Goal: Task Accomplishment & Management: Complete application form

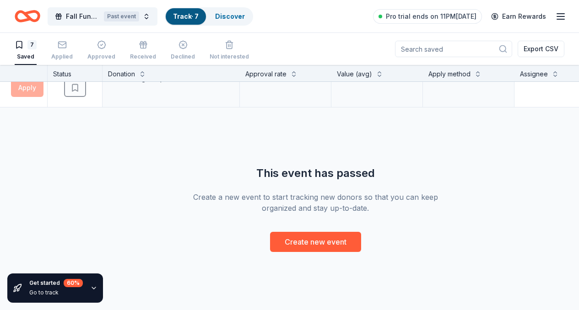
scroll to position [261, 127]
click at [336, 232] on button "Create new event" at bounding box center [315, 242] width 91 height 20
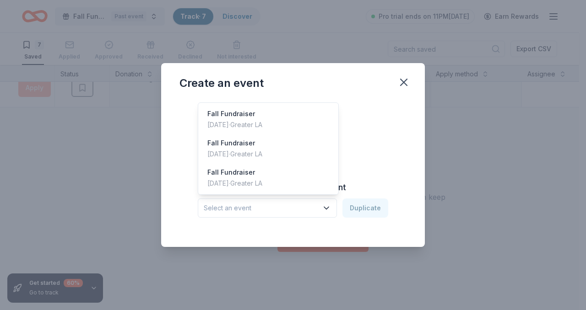
click at [329, 208] on icon "button" at bounding box center [326, 208] width 9 height 9
click at [262, 127] on div "Oct 04, 2025 · Greater LA" at bounding box center [234, 124] width 55 height 11
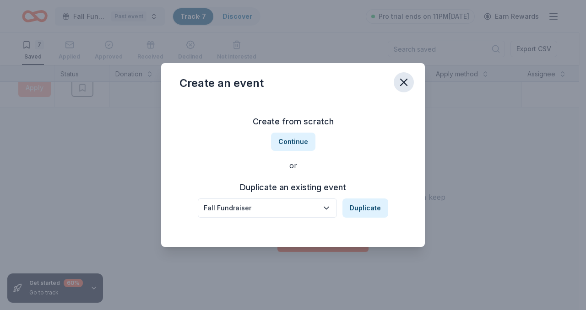
click at [404, 79] on icon "button" at bounding box center [403, 82] width 13 height 13
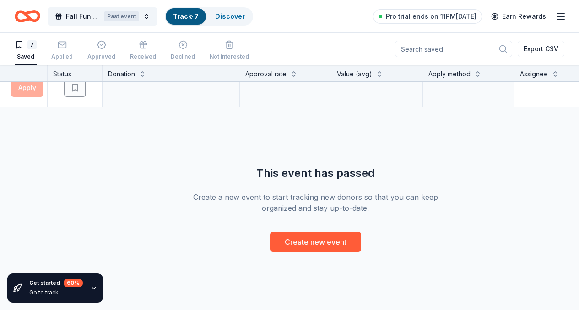
click at [239, 130] on div "Let's Roam Rolling Apply Saved 3 Family Scavenger Hunt Six Pack ($270 Value), 2…" at bounding box center [315, 40] width 885 height 424
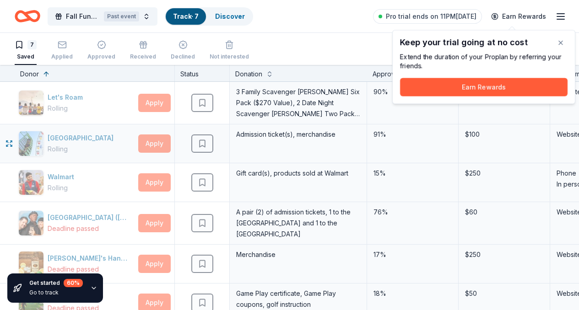
click at [367, 137] on div "Admission ticket(s), merchandise" at bounding box center [298, 143] width 137 height 38
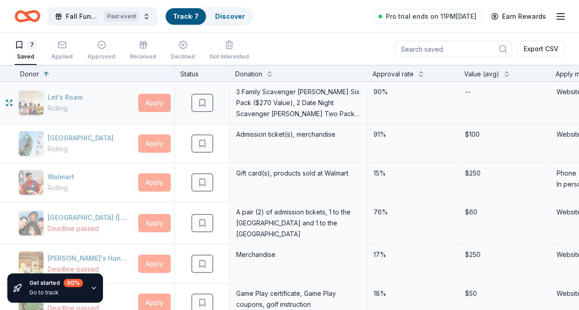
click at [211, 112] on div "Saved" at bounding box center [202, 103] width 54 height 42
click at [155, 12] on button "Fall Fundraiser Past event" at bounding box center [103, 16] width 110 height 18
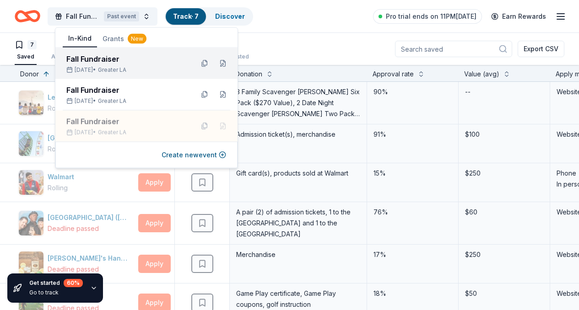
click at [112, 67] on div "Oct 04, 2025 • Greater LA" at bounding box center [126, 69] width 120 height 7
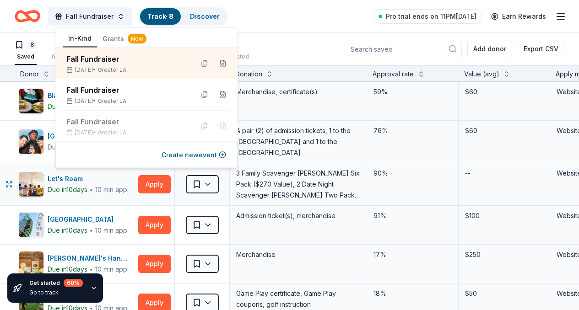
click at [428, 186] on div "90%" at bounding box center [413, 184] width 92 height 42
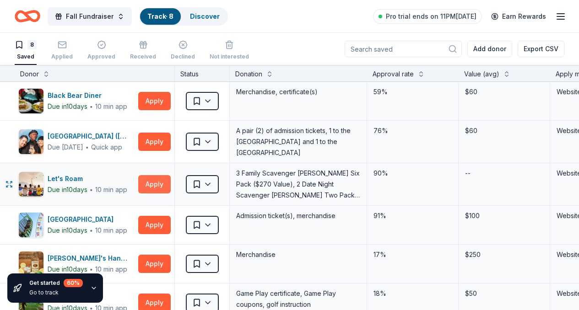
click at [166, 184] on button "Apply" at bounding box center [154, 184] width 32 height 18
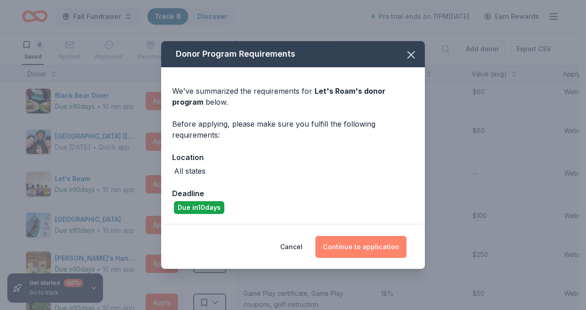
click at [365, 248] on button "Continue to application" at bounding box center [360, 247] width 91 height 22
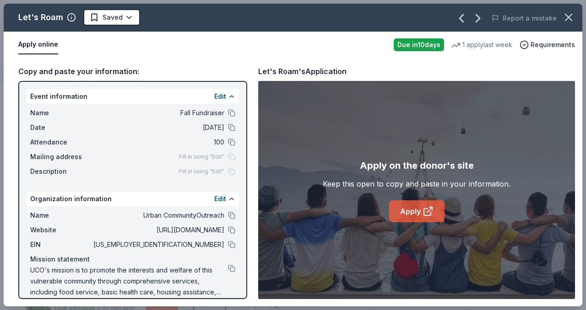
click at [417, 210] on link "Apply" at bounding box center [416, 211] width 55 height 22
click at [228, 230] on button at bounding box center [231, 230] width 7 height 7
click at [228, 127] on button at bounding box center [231, 127] width 7 height 7
click at [228, 128] on button at bounding box center [231, 127] width 7 height 7
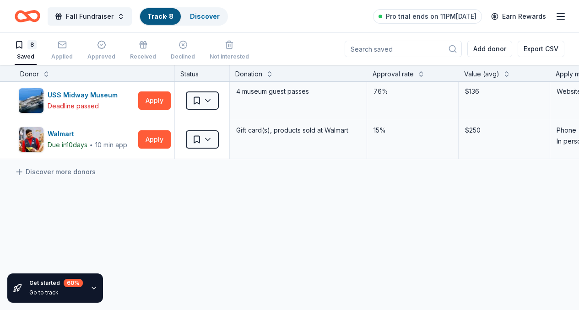
scroll to position [269, 0]
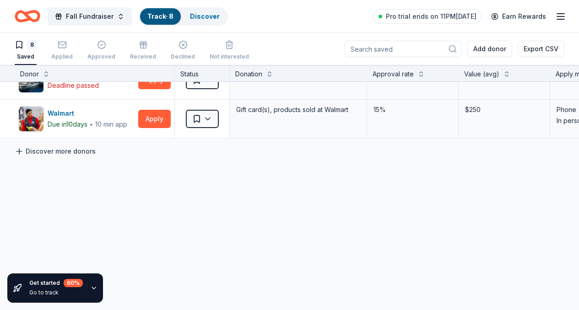
click at [86, 146] on link "Discover more donors" at bounding box center [55, 151] width 81 height 11
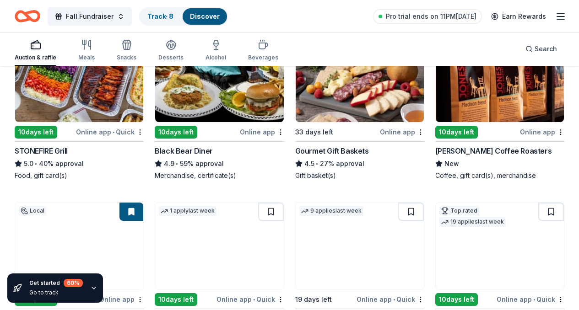
scroll to position [823, 0]
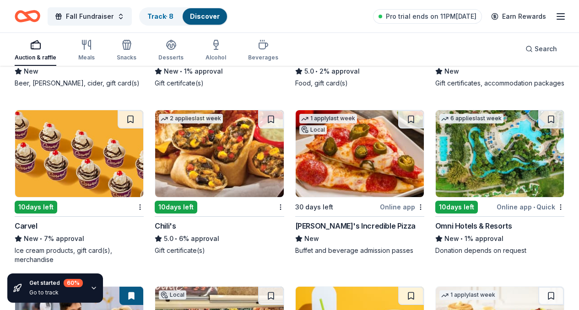
scroll to position [5874, 0]
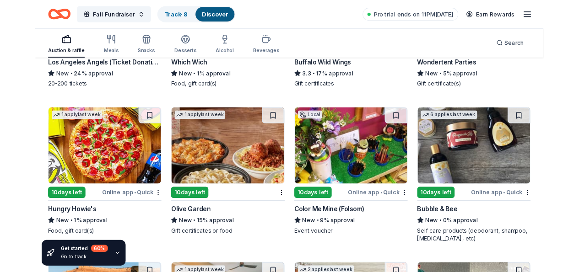
scroll to position [6243, 0]
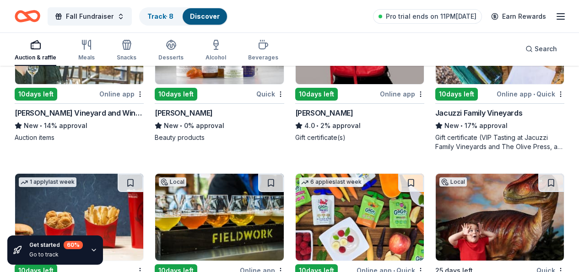
scroll to position [6759, 0]
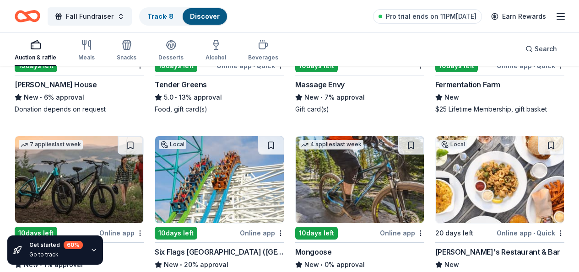
scroll to position [7322, 0]
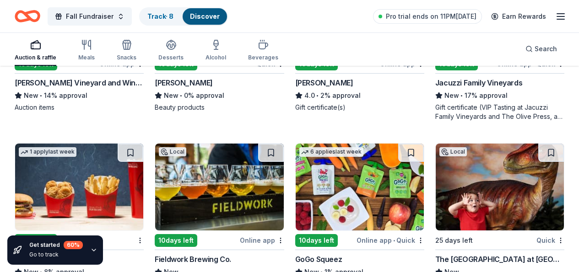
scroll to position [6772, 0]
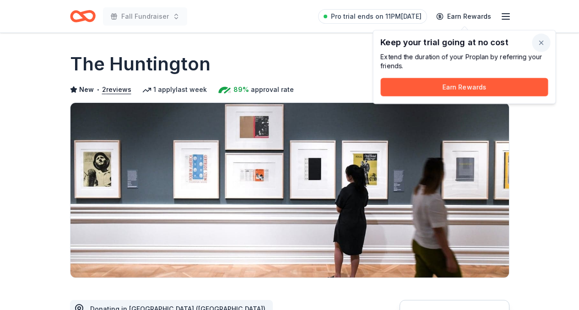
click at [544, 40] on button "button" at bounding box center [541, 43] width 18 height 18
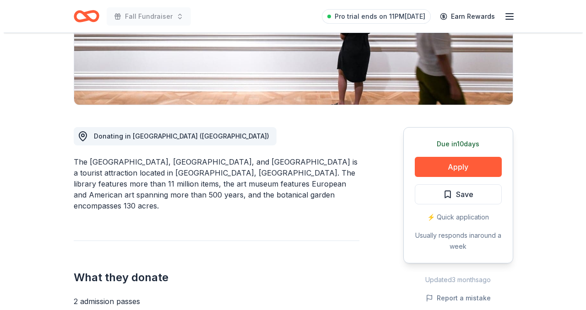
scroll to position [174, 0]
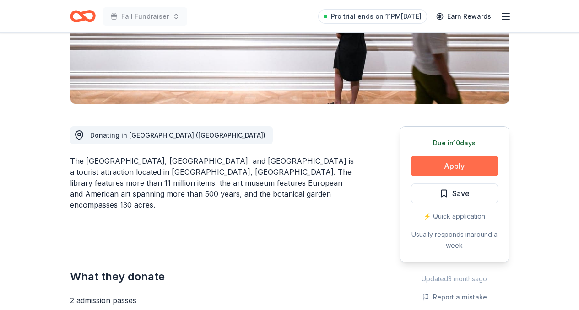
click at [480, 164] on button "Apply" at bounding box center [454, 166] width 87 height 20
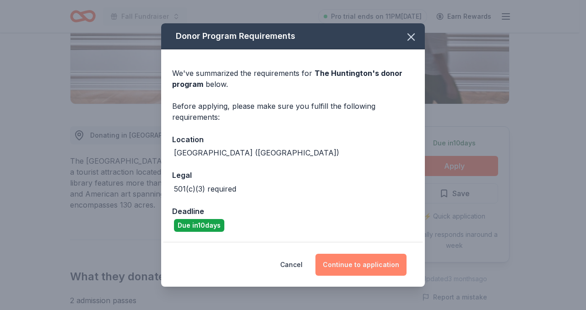
click at [387, 259] on button "Continue to application" at bounding box center [360, 265] width 91 height 22
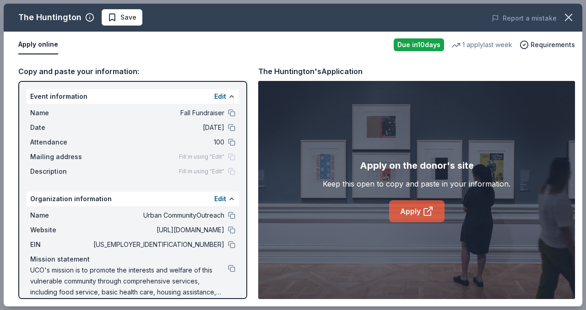
click at [409, 212] on link "Apply" at bounding box center [416, 211] width 55 height 22
click at [228, 245] on button at bounding box center [231, 244] width 7 height 7
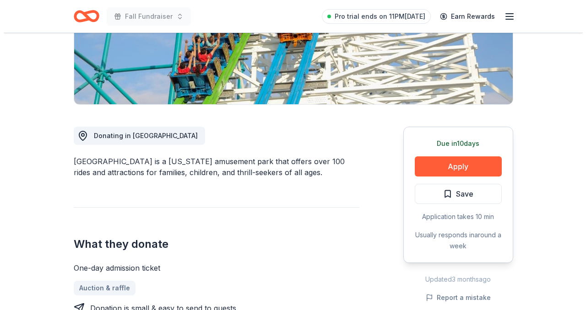
scroll to position [200, 0]
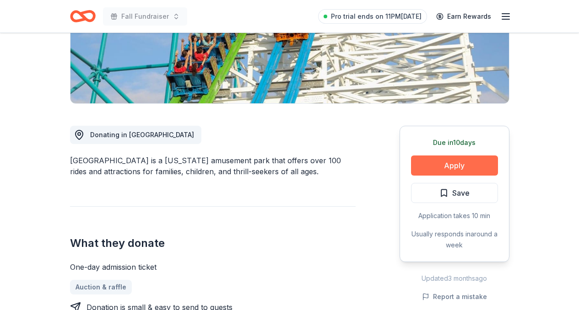
click at [470, 156] on button "Apply" at bounding box center [454, 166] width 87 height 20
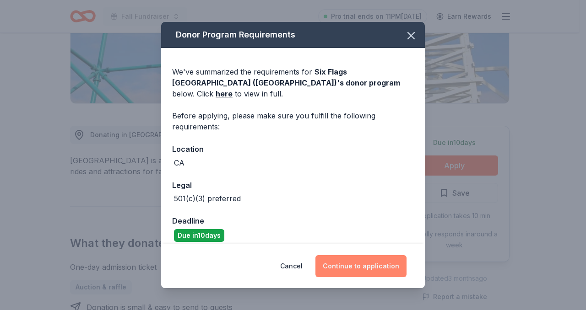
click at [368, 260] on button "Continue to application" at bounding box center [360, 266] width 91 height 22
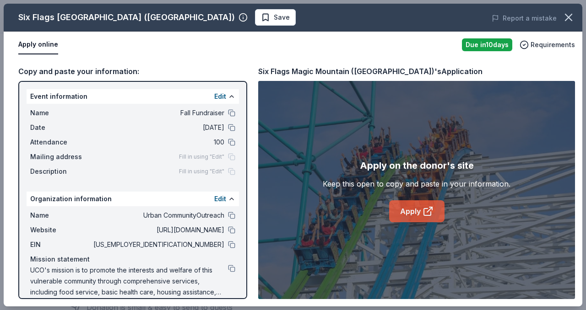
click at [419, 207] on link "Apply" at bounding box center [416, 211] width 55 height 22
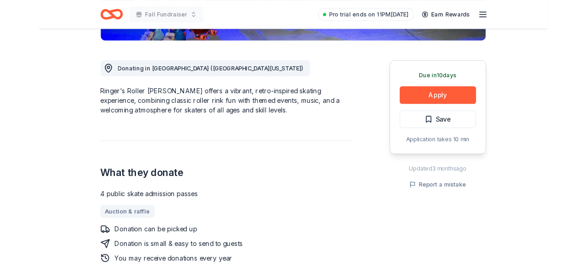
scroll to position [232, 0]
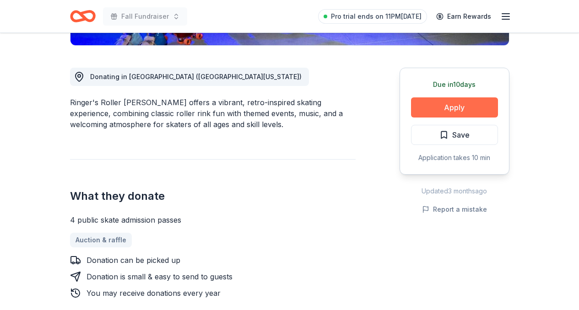
click at [472, 107] on button "Apply" at bounding box center [454, 107] width 87 height 20
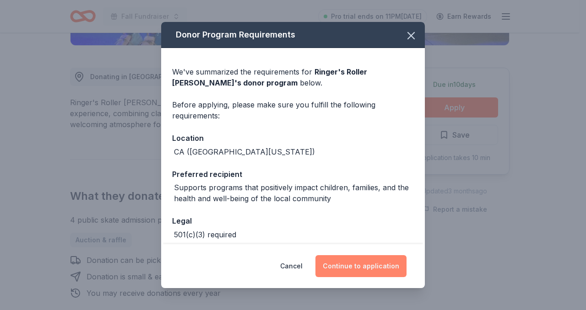
click at [372, 265] on button "Continue to application" at bounding box center [360, 266] width 91 height 22
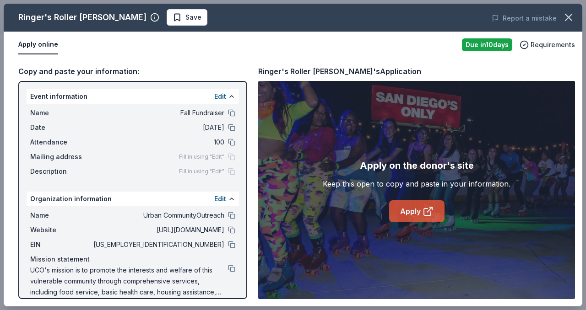
click at [416, 210] on link "Apply" at bounding box center [416, 211] width 55 height 22
click at [228, 245] on button at bounding box center [231, 244] width 7 height 7
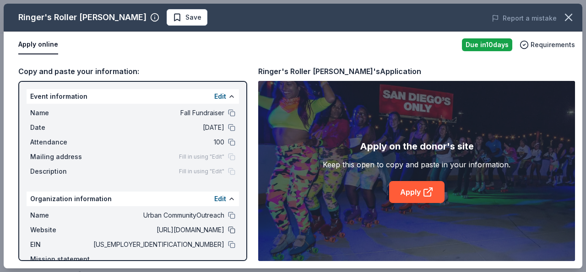
click at [228, 230] on button at bounding box center [231, 230] width 7 height 7
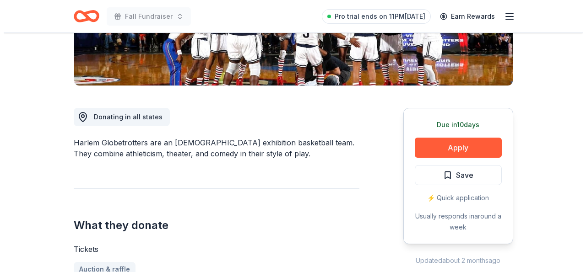
scroll to position [193, 0]
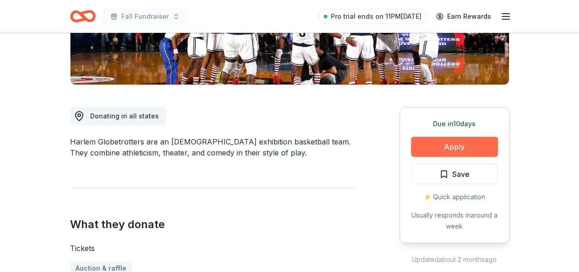
click at [462, 146] on button "Apply" at bounding box center [454, 147] width 87 height 20
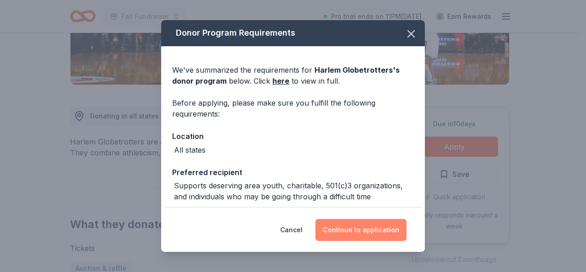
click at [371, 233] on button "Continue to application" at bounding box center [360, 230] width 91 height 22
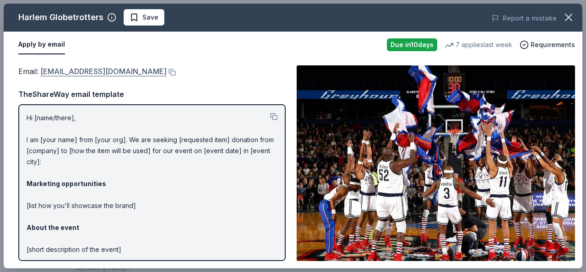
drag, startPoint x: 42, startPoint y: 65, endPoint x: 90, endPoint y: 67, distance: 48.1
click at [90, 67] on link "[EMAIL_ADDRESS][DOMAIN_NAME]" at bounding box center [103, 71] width 126 height 12
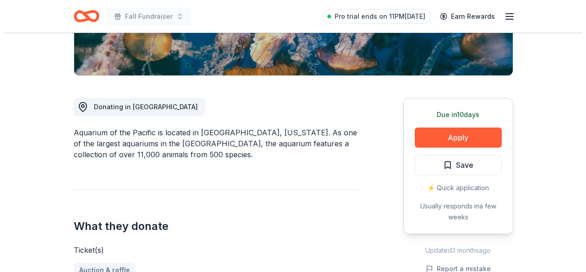
scroll to position [208, 0]
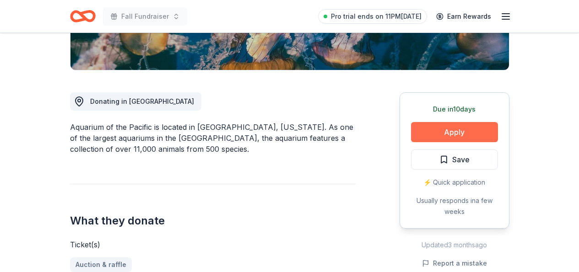
click at [459, 131] on button "Apply" at bounding box center [454, 132] width 87 height 20
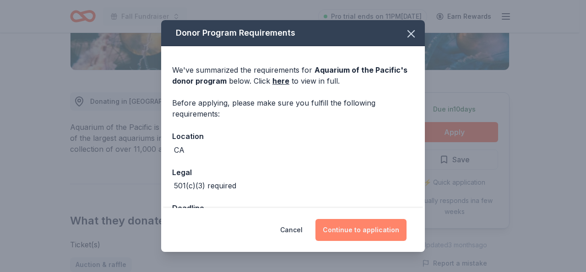
click at [346, 232] on button "Continue to application" at bounding box center [360, 230] width 91 height 22
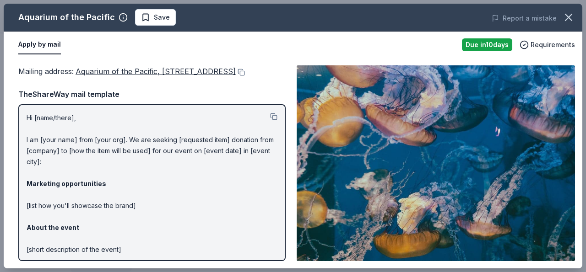
drag, startPoint x: 77, startPoint y: 70, endPoint x: 116, endPoint y: 77, distance: 40.0
click at [116, 77] on div "Mailing address : [GEOGRAPHIC_DATA], [STREET_ADDRESS]" at bounding box center [151, 71] width 267 height 12
click at [78, 77] on div "Mailing address : Aquarium of the Pacific, 100 Aquarium Way, Long Beach, CA 908…" at bounding box center [151, 71] width 267 height 12
drag, startPoint x: 75, startPoint y: 69, endPoint x: 140, endPoint y: 80, distance: 65.4
click at [140, 77] on div "Mailing address : Aquarium of the Pacific, 100 Aquarium Way, Long Beach, CA 908…" at bounding box center [151, 71] width 267 height 12
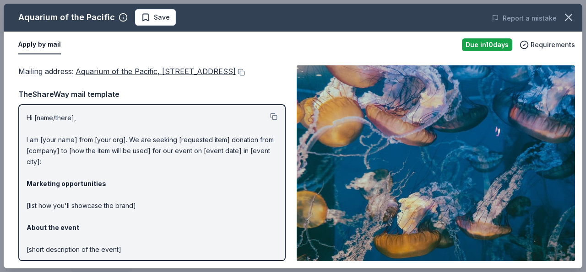
drag, startPoint x: 81, startPoint y: 71, endPoint x: 172, endPoint y: 75, distance: 91.6
click at [141, 77] on div "Mailing address : Aquarium of the Pacific, 100 Aquarium Way, Long Beach, CA 908…" at bounding box center [151, 71] width 267 height 12
drag, startPoint x: 76, startPoint y: 70, endPoint x: 141, endPoint y: 96, distance: 70.4
click at [157, 91] on div "Mailing address : Aquarium of the Pacific, 100 Aquarium Way, Long Beach, CA 908…" at bounding box center [151, 163] width 267 height 196
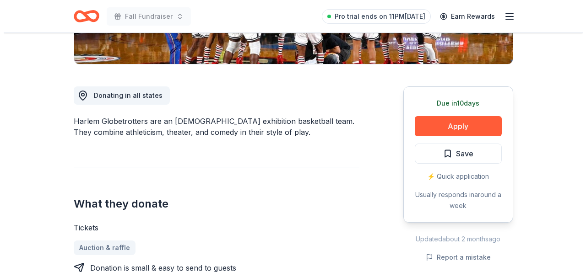
scroll to position [215, 0]
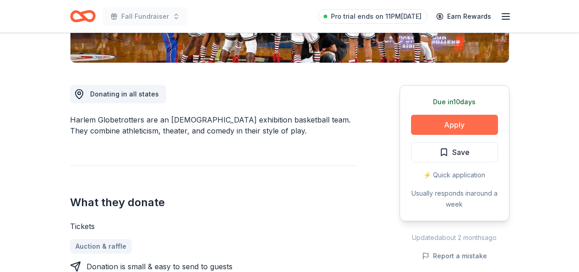
click at [477, 120] on button "Apply" at bounding box center [454, 125] width 87 height 20
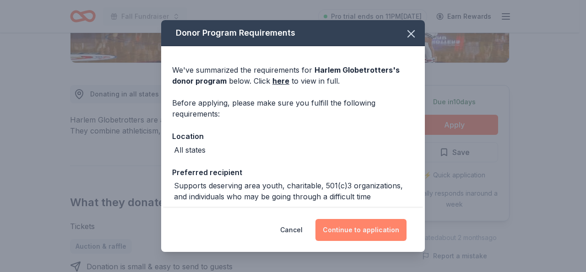
click at [339, 229] on button "Continue to application" at bounding box center [360, 230] width 91 height 22
